Goal: Find specific page/section: Find specific page/section

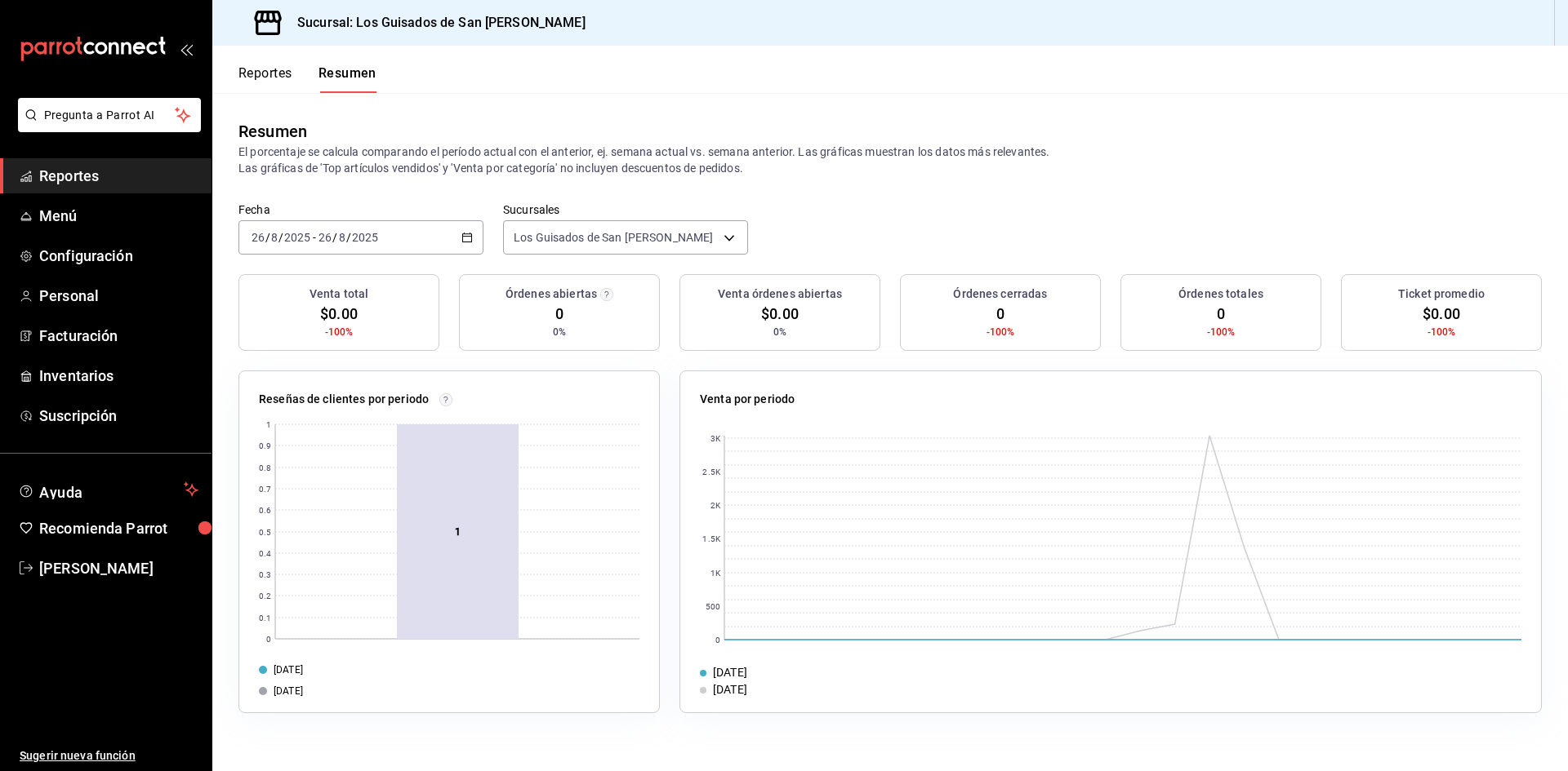
click at [460, 237] on div "[DATE] [DATE] - [DATE] [DATE]" at bounding box center [361, 237] width 245 height 34
click at [290, 280] on span "Hoy" at bounding box center [316, 288] width 127 height 18
click at [284, 81] on button "Reportes" at bounding box center [265, 79] width 54 height 27
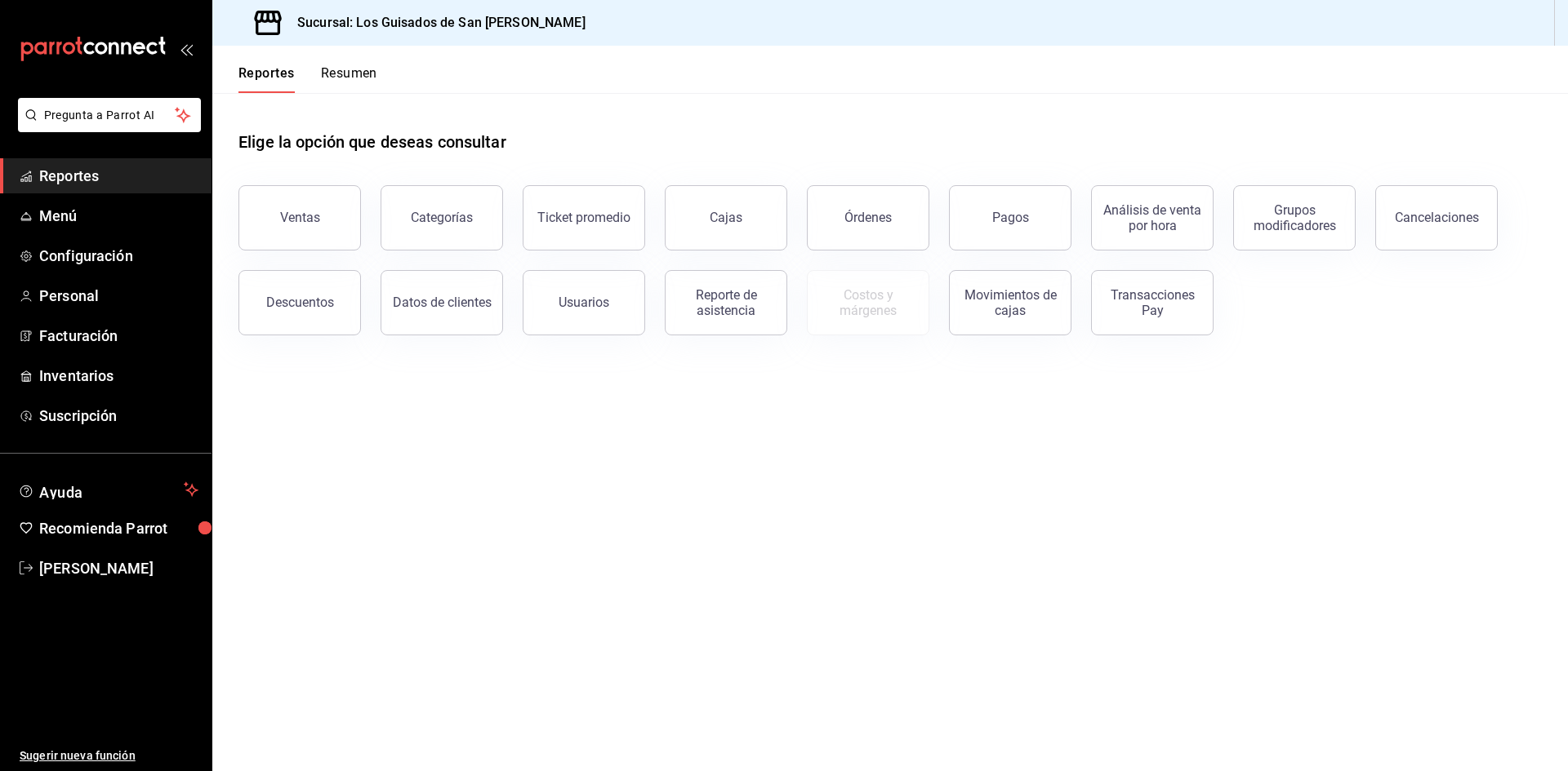
click at [354, 78] on button "Resumen" at bounding box center [349, 79] width 57 height 27
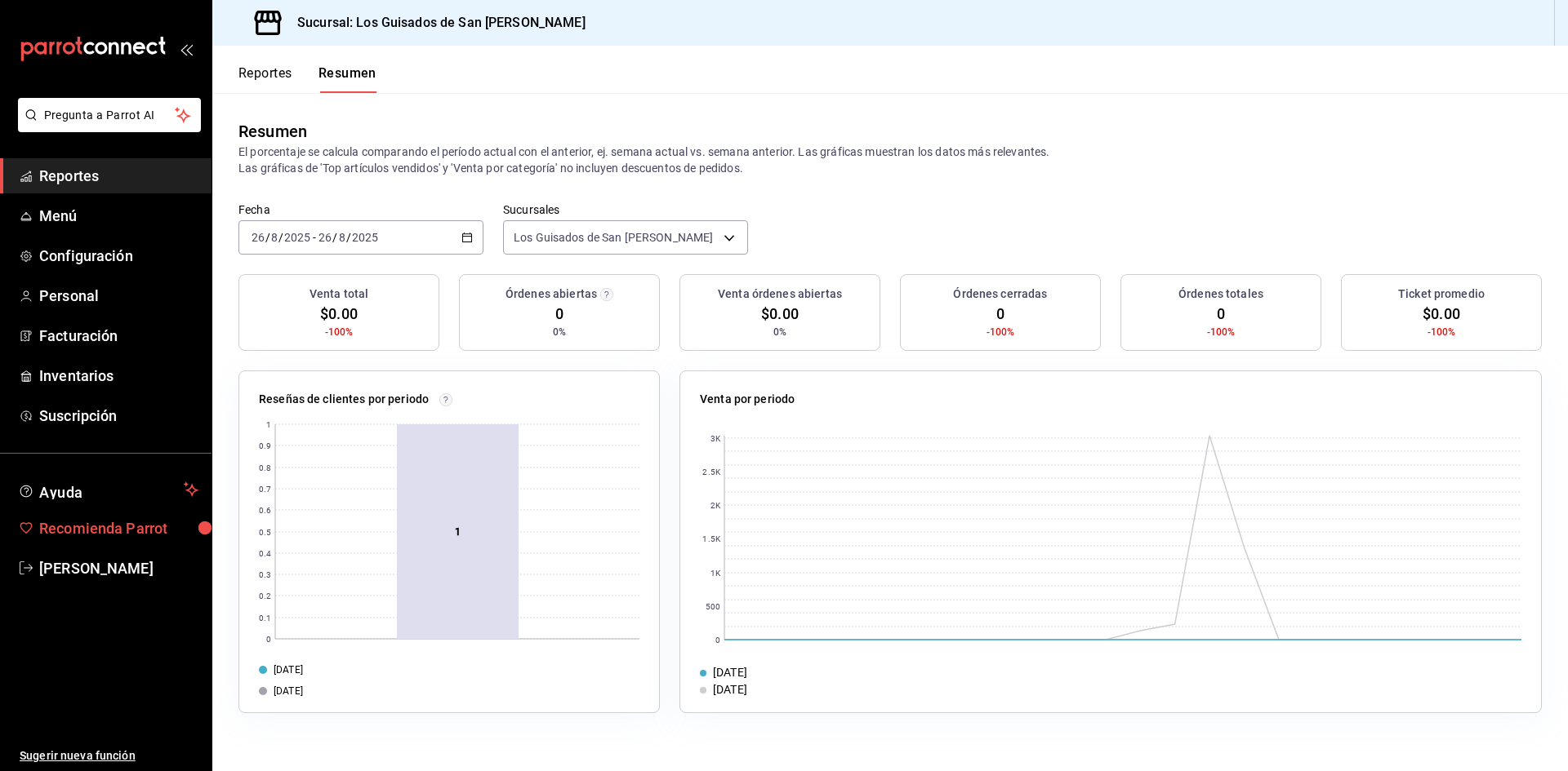
click at [139, 535] on span "Recomienda Parrot" at bounding box center [118, 528] width 159 height 22
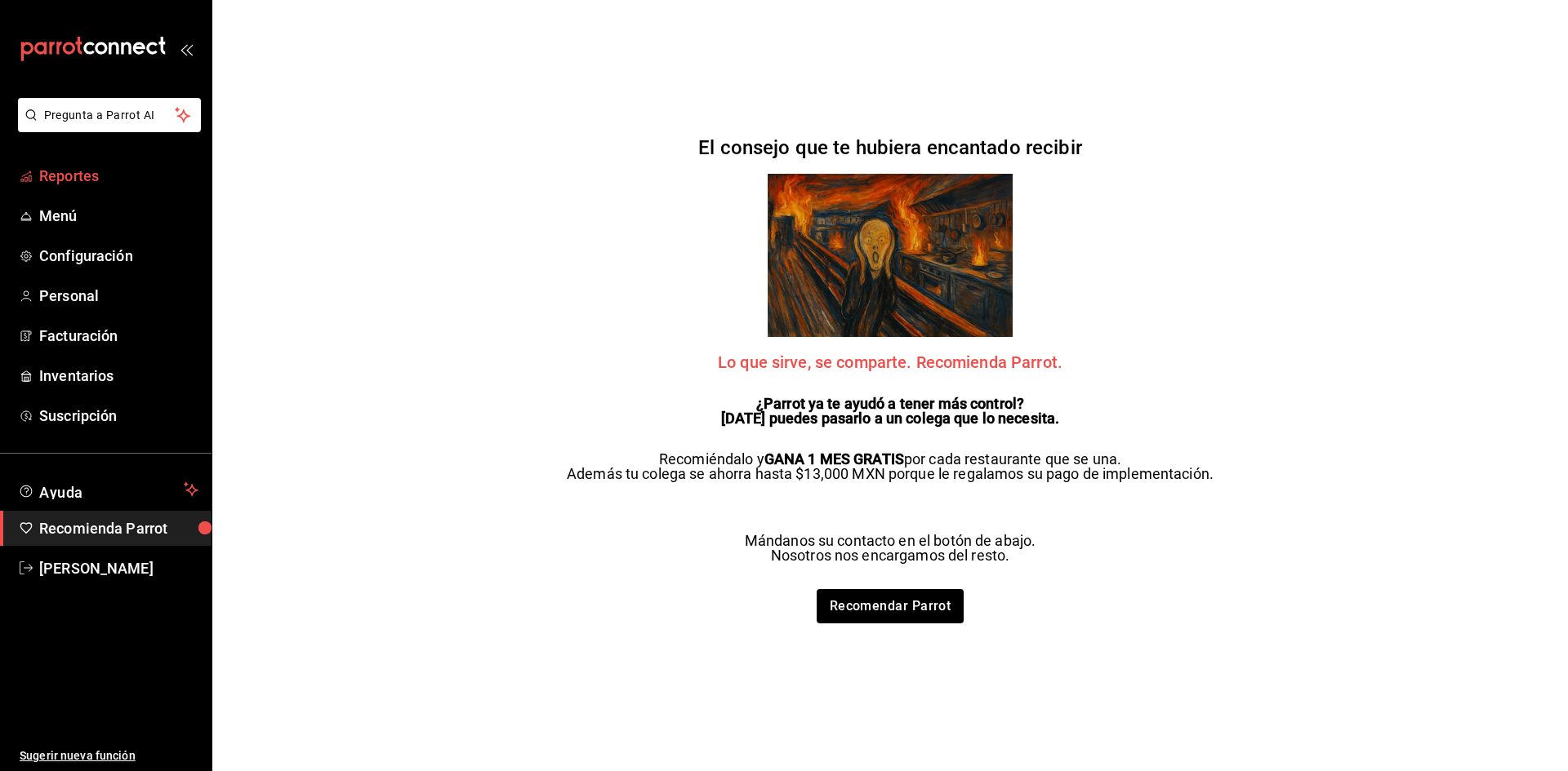
click at [158, 171] on span "Reportes" at bounding box center [118, 175] width 159 height 22
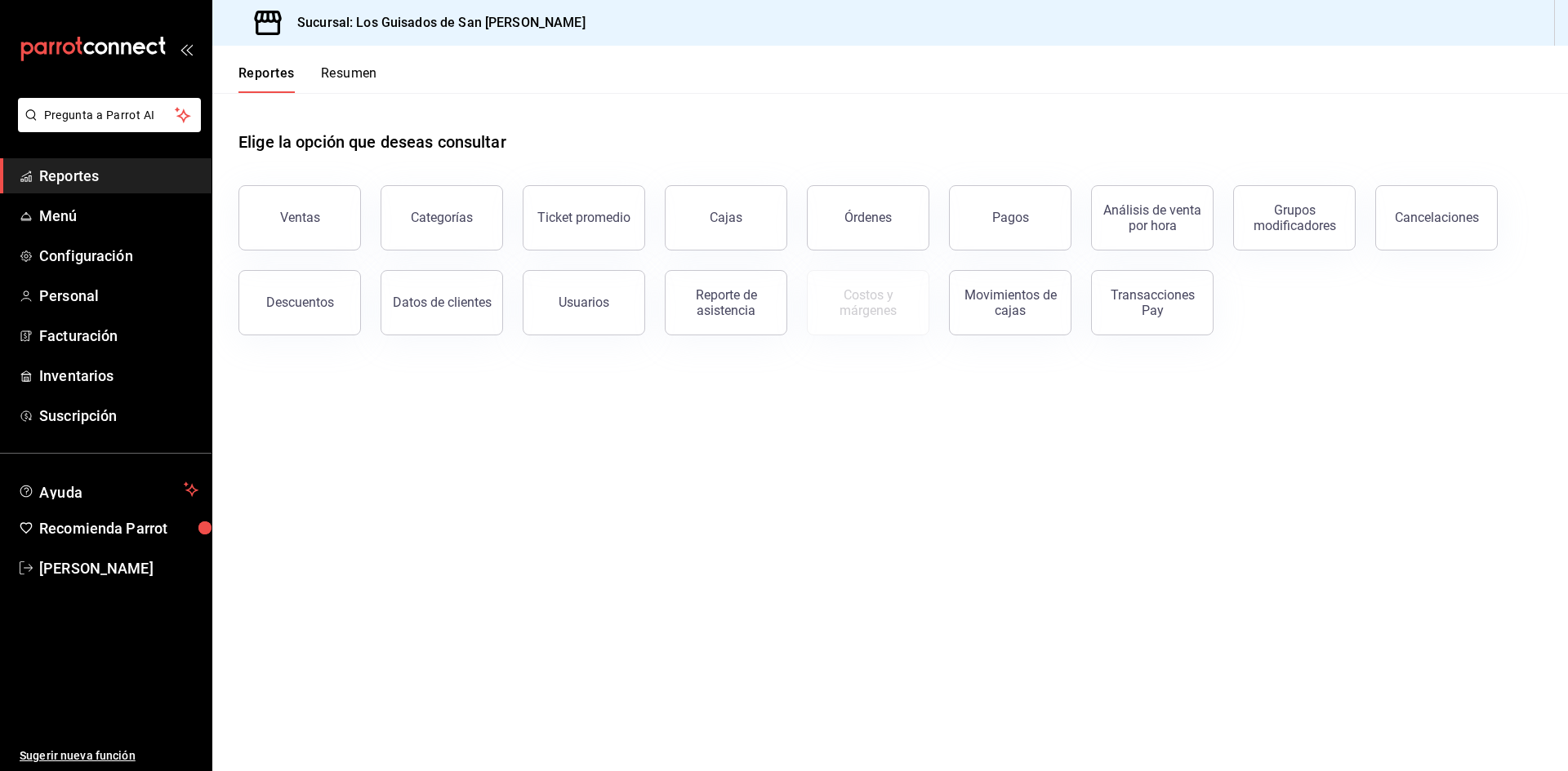
click at [386, 70] on header "Reportes Resumen" at bounding box center [890, 69] width 1355 height 48
click at [379, 73] on header "Reportes Resumen" at bounding box center [890, 69] width 1355 height 48
click at [372, 75] on button "Resumen" at bounding box center [349, 79] width 57 height 27
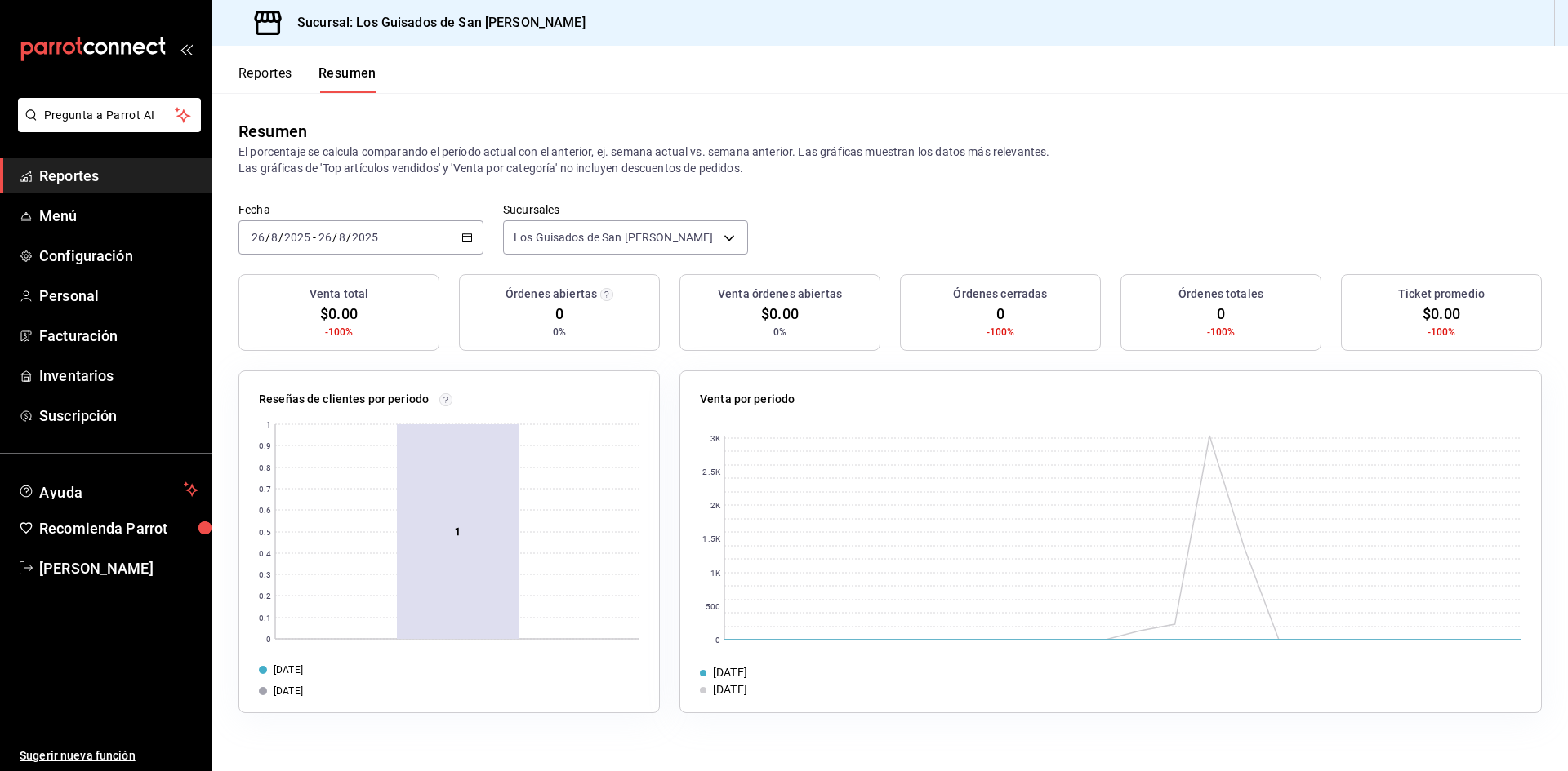
click at [416, 227] on div "[DATE] [DATE] - [DATE] [DATE]" at bounding box center [361, 237] width 245 height 34
click at [350, 286] on span "Hoy" at bounding box center [316, 288] width 127 height 18
click at [1249, 62] on header "Reportes Resumen" at bounding box center [890, 69] width 1355 height 48
click at [385, 243] on div "[DATE] [DATE] - [DATE] [DATE]" at bounding box center [361, 237] width 245 height 34
click at [322, 294] on span "Hoy" at bounding box center [316, 288] width 127 height 18
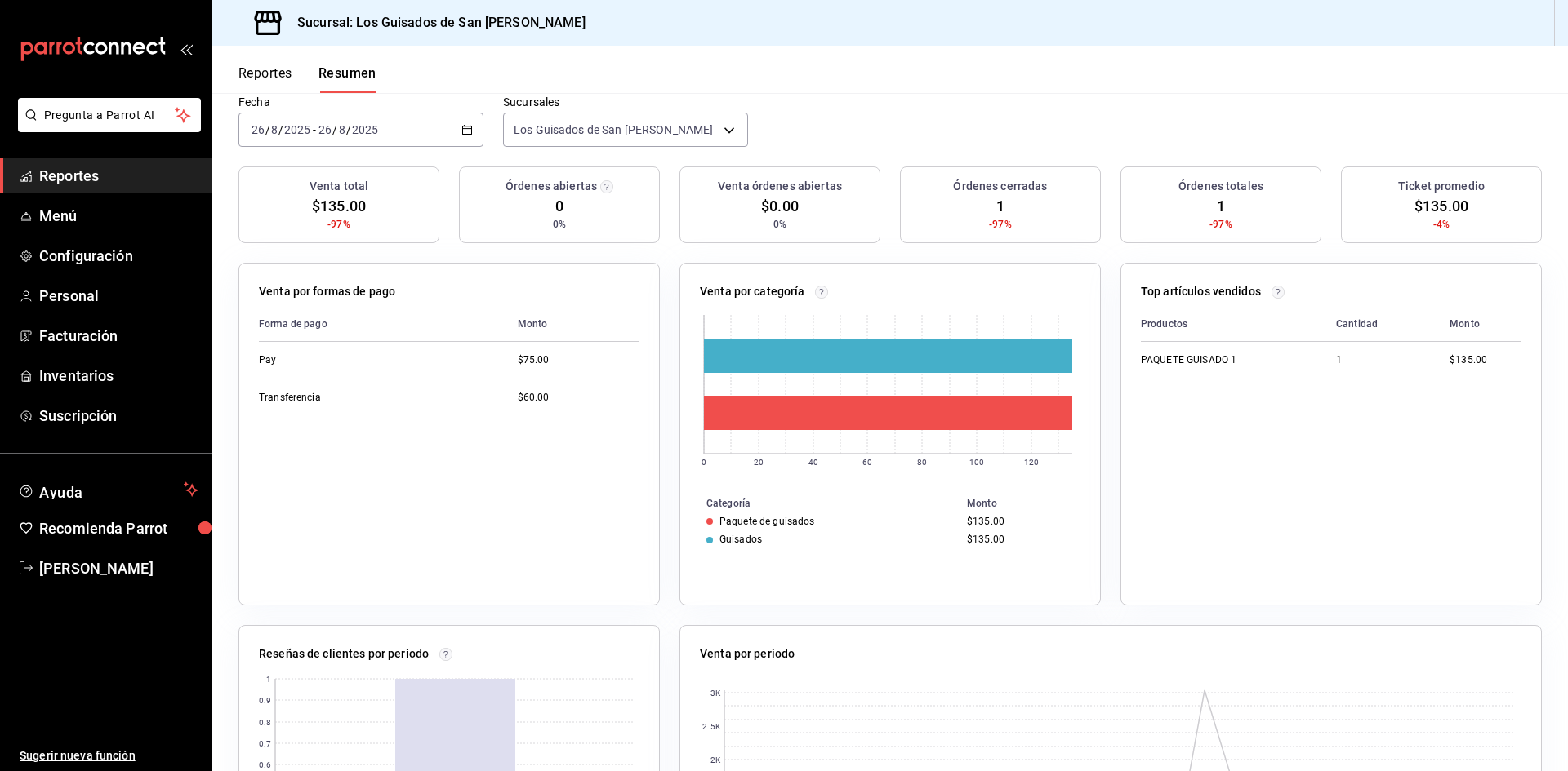
scroll to position [86, 0]
